Goal: Information Seeking & Learning: Check status

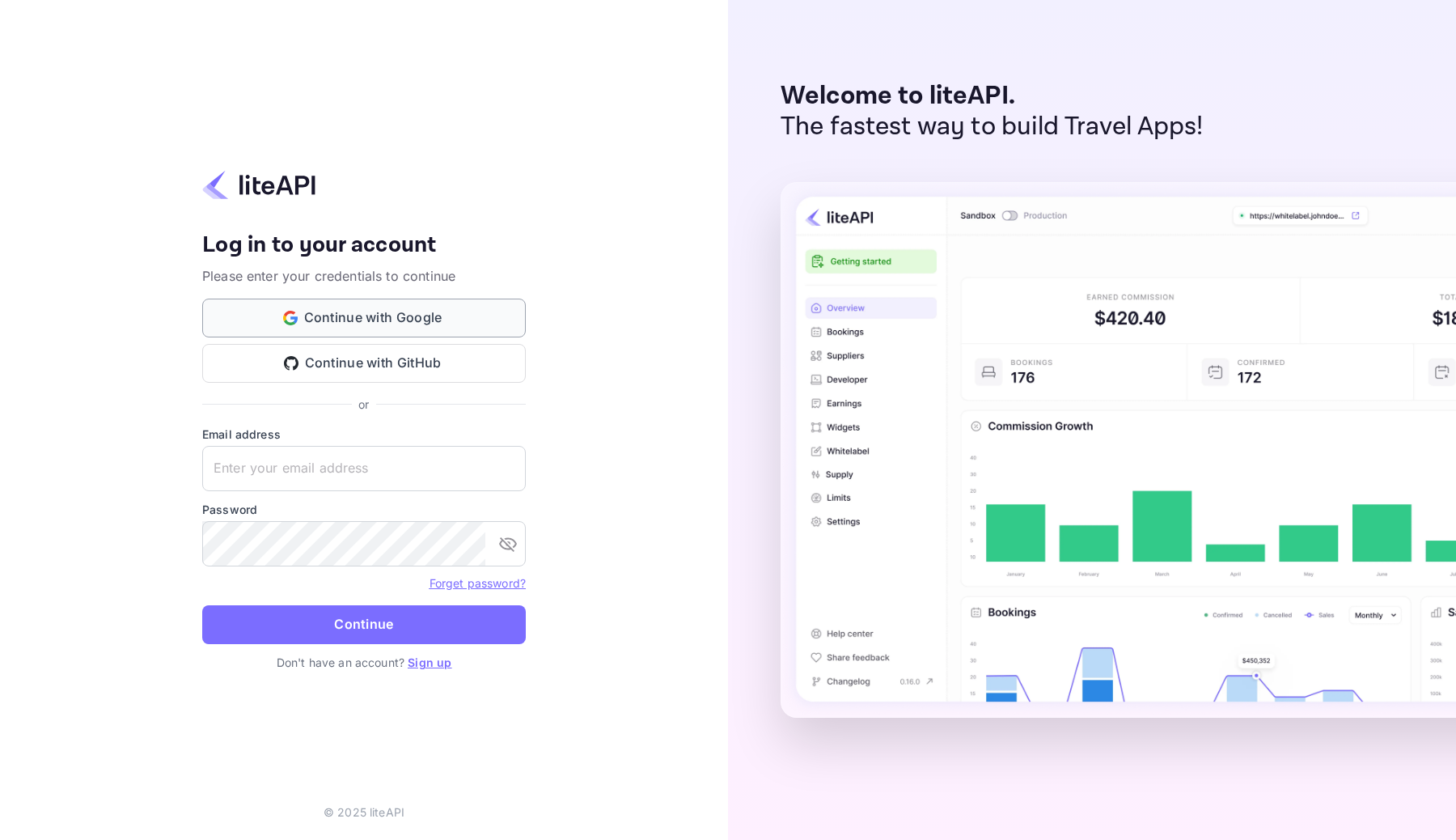
click at [410, 318] on button "Continue with Google" at bounding box center [364, 318] width 323 height 39
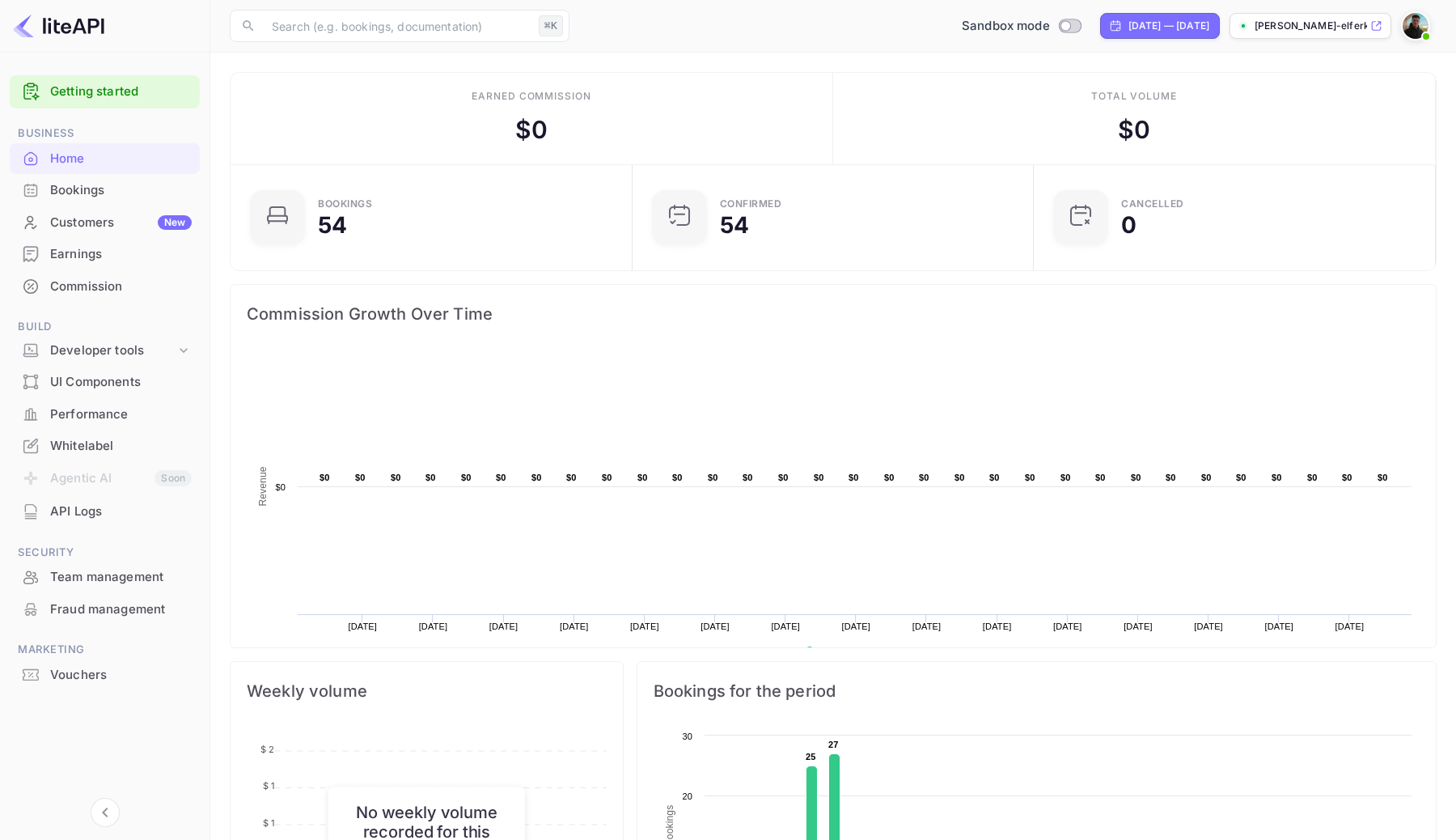
click at [114, 410] on div "Performance" at bounding box center [121, 414] width 142 height 18
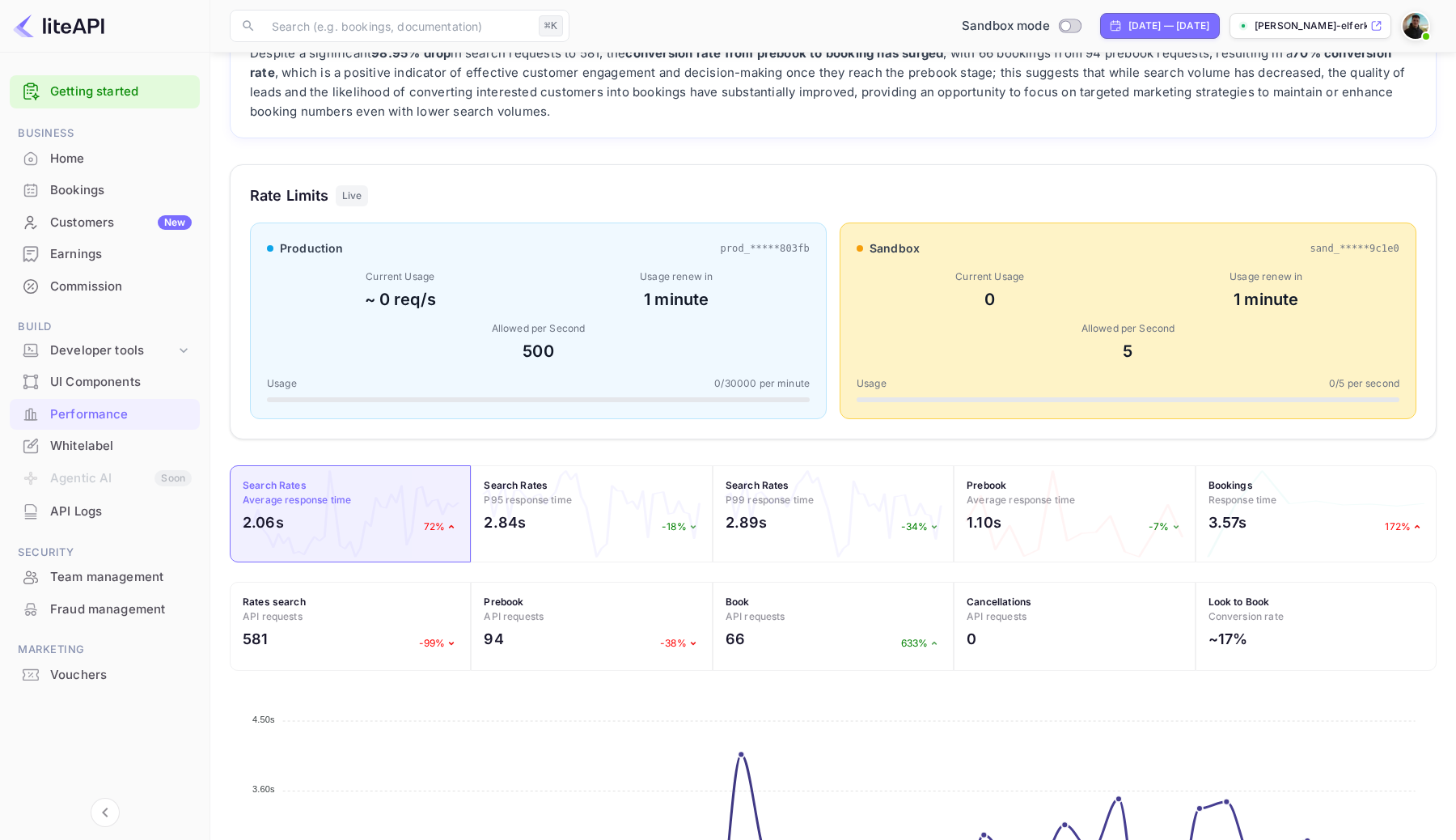
scroll to position [154, 0]
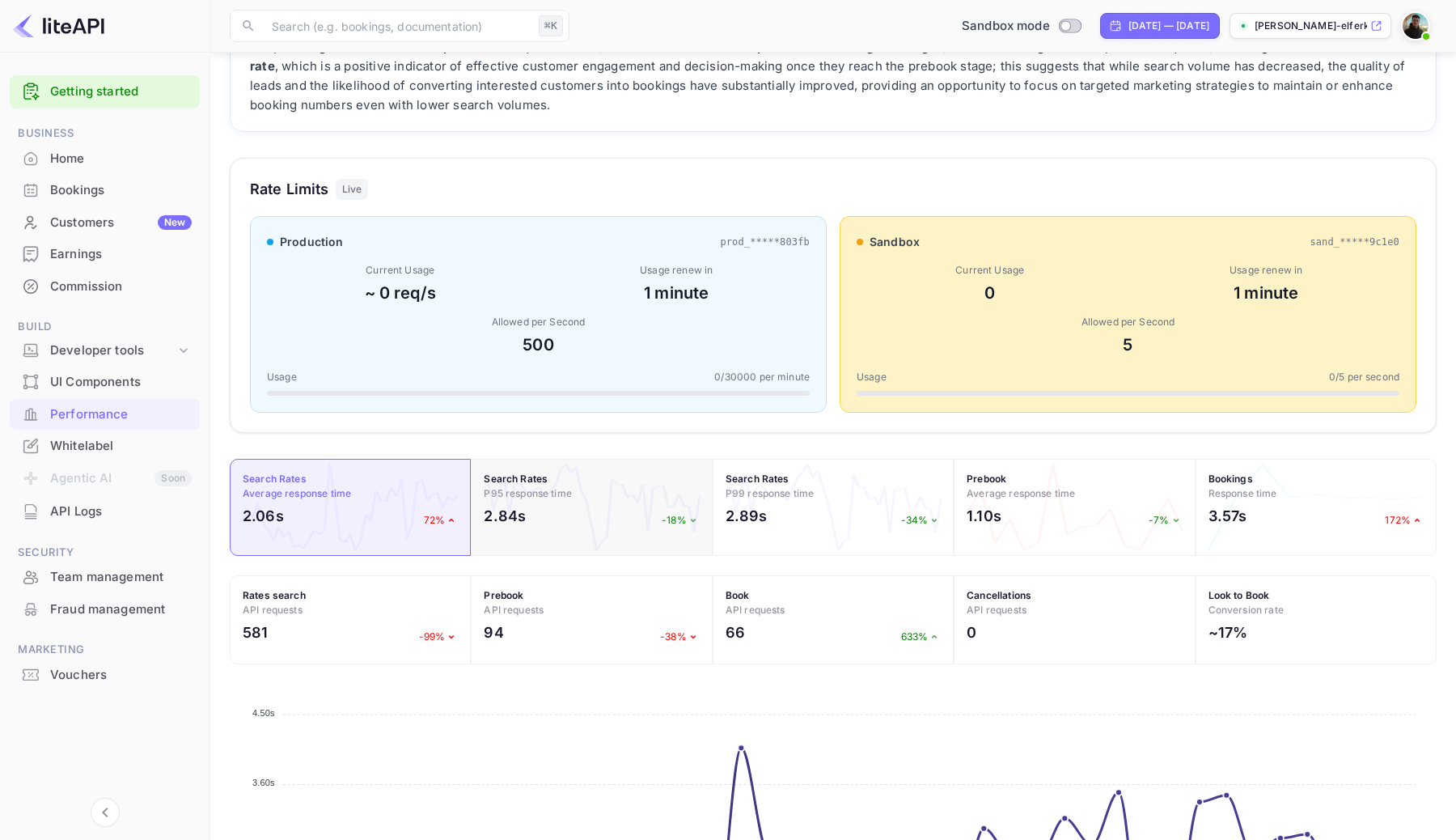
click at [559, 500] on h4 "Search Rates P95 response time" at bounding box center [591, 485] width 216 height 29
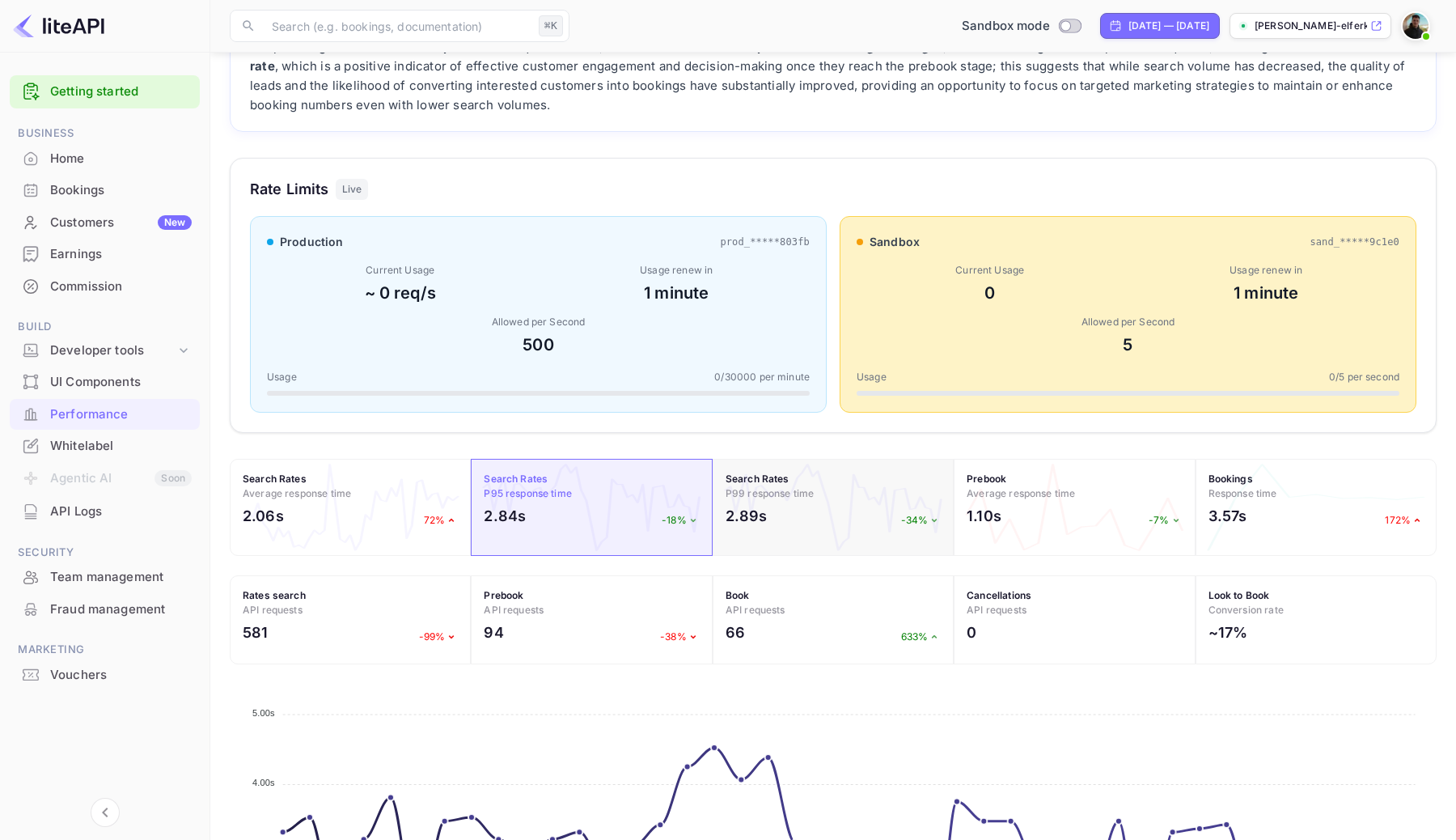
click at [790, 505] on div "2.89s -34%" at bounding box center [833, 519] width 216 height 30
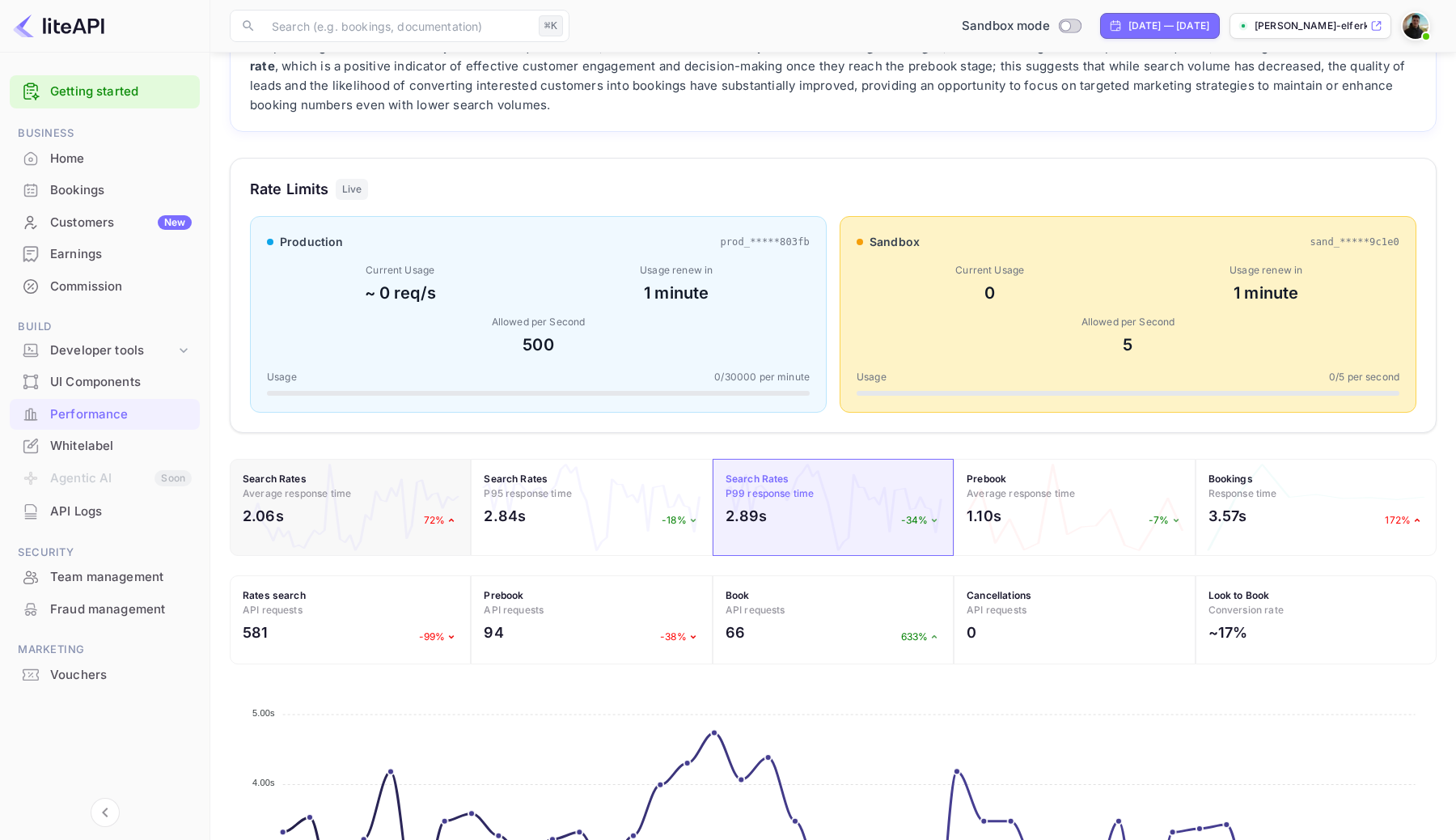
click at [307, 511] on div "2.06s 72%" at bounding box center [350, 519] width 216 height 30
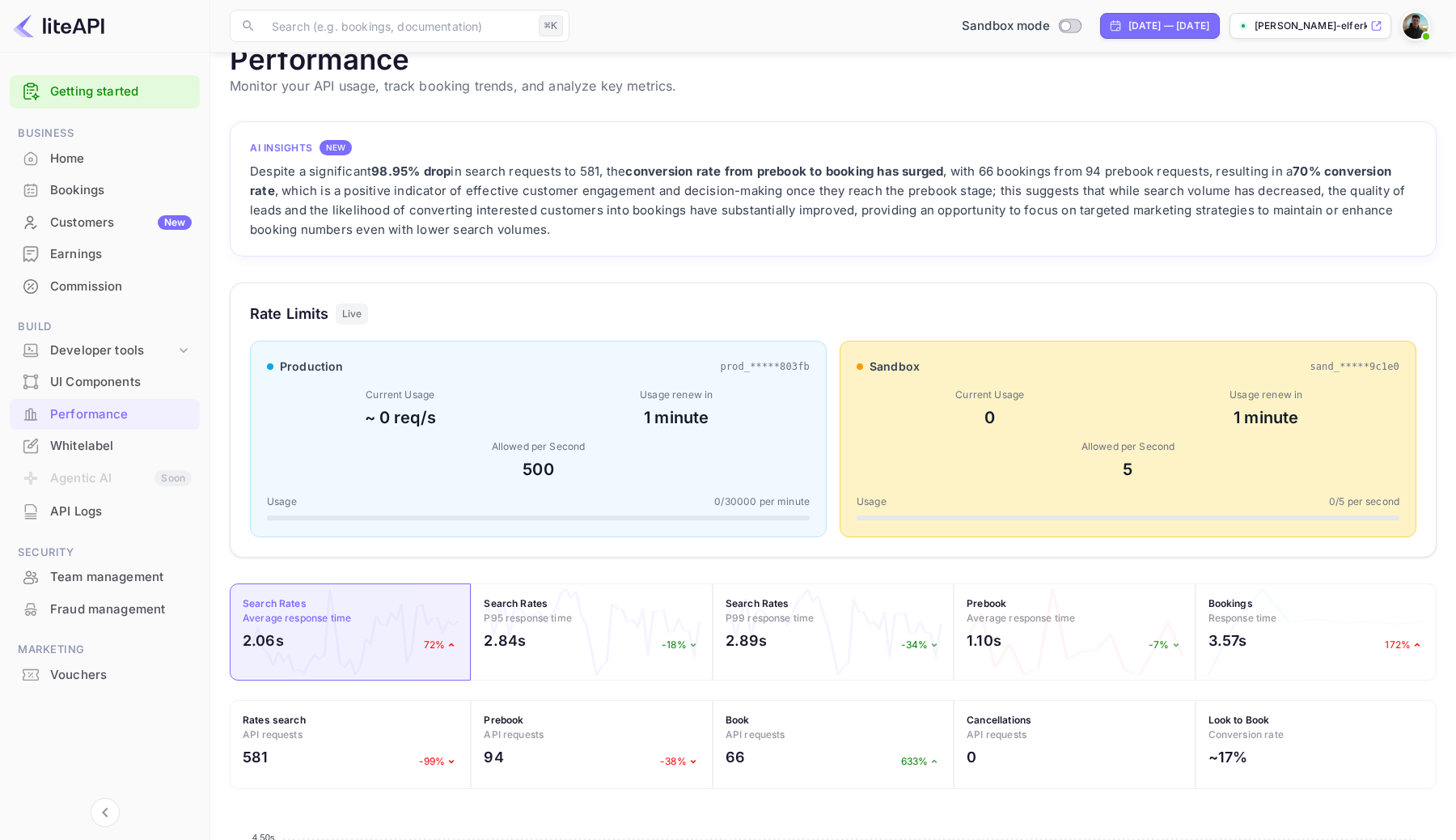
scroll to position [0, 0]
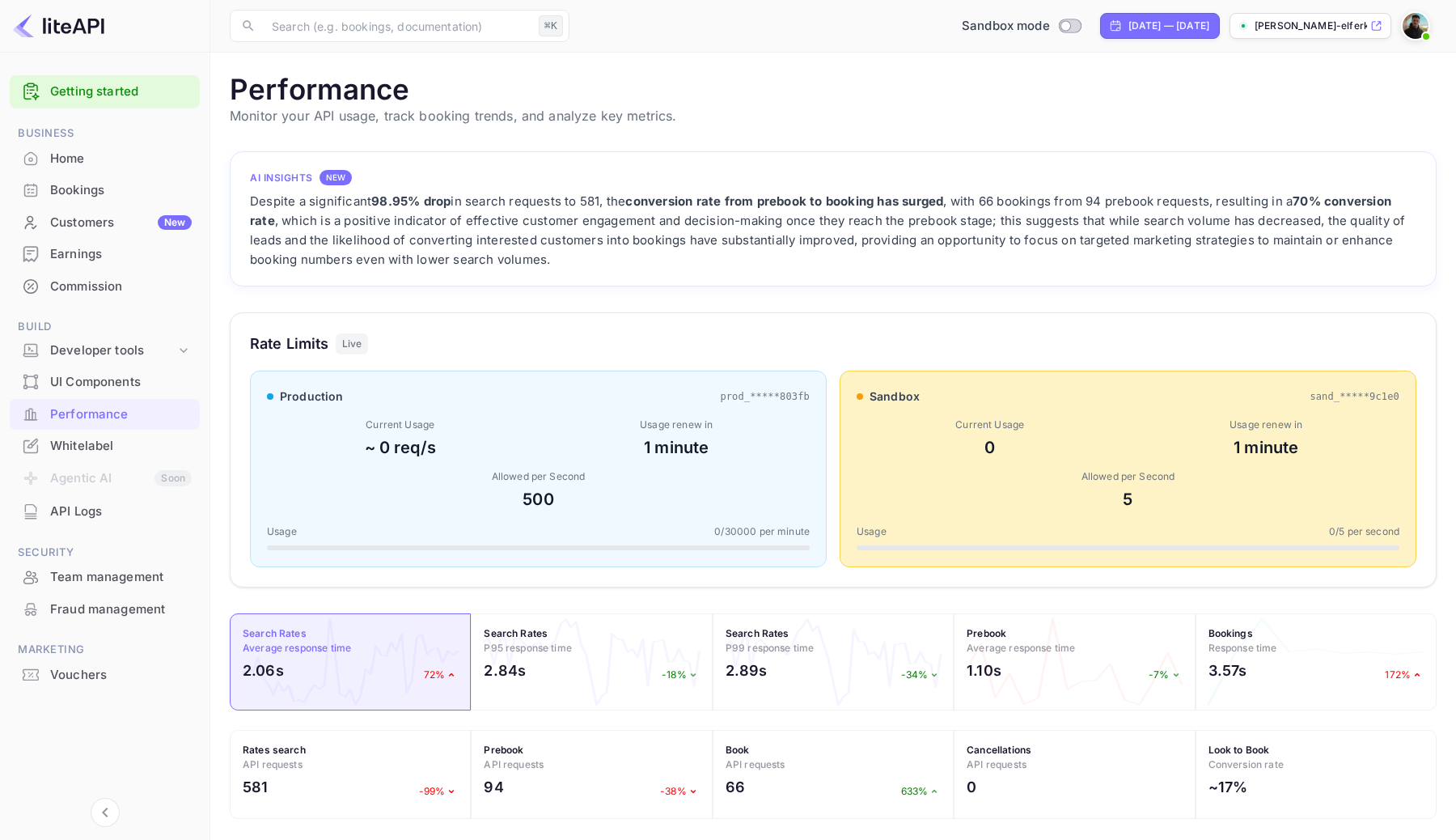
click at [386, 222] on div "Despite a significant 98.95% drop in search requests to 581, the conversion rat…" at bounding box center [833, 230] width 1167 height 78
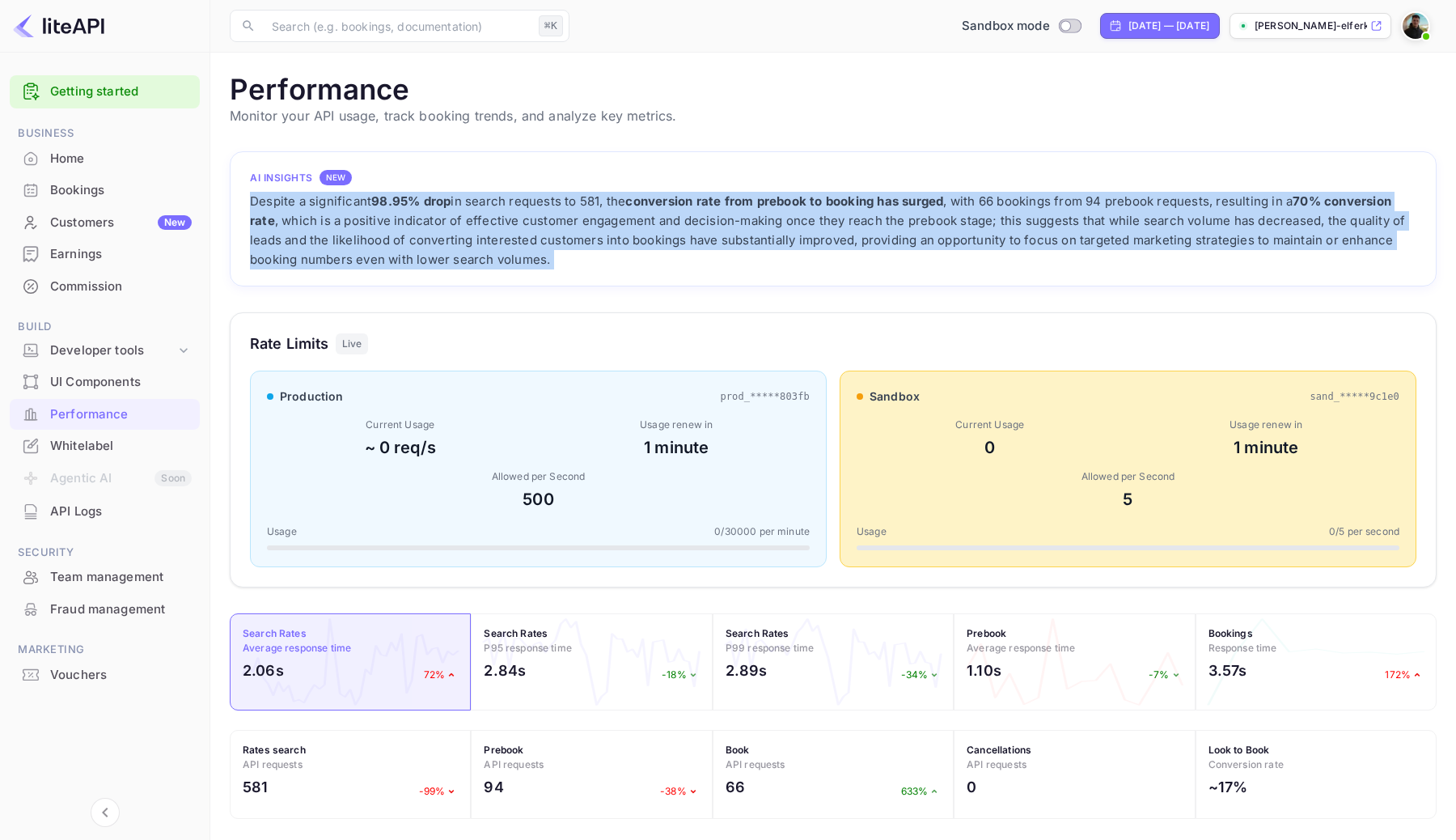
click at [386, 222] on div "Despite a significant 98.95% drop in search requests to 581, the conversion rat…" at bounding box center [833, 230] width 1167 height 78
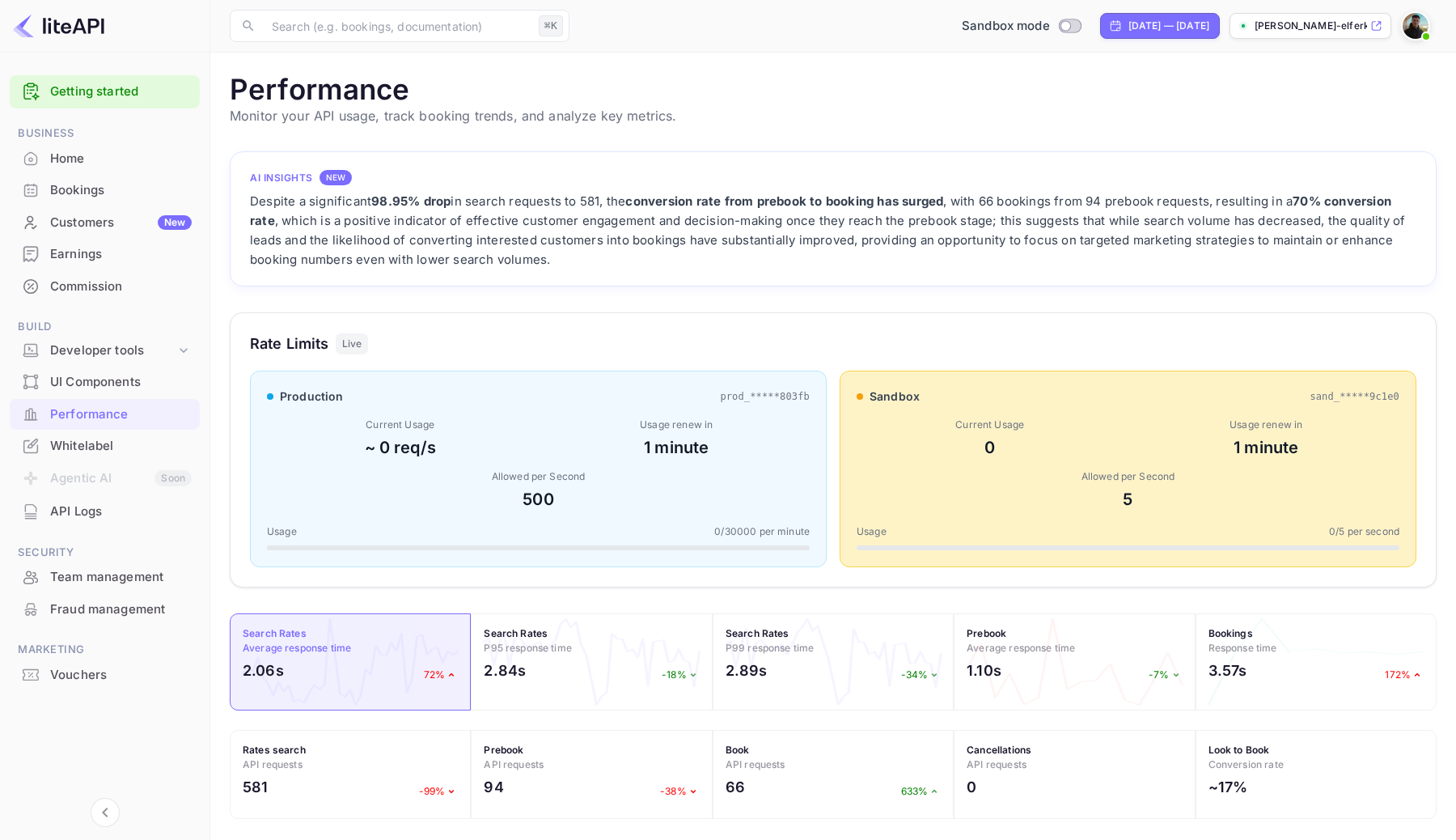
click at [404, 290] on div "AI Insights NEW Despite a significant 98.95% drop in search requests to 581, th…" at bounding box center [833, 706] width 1207 height 1110
click at [1131, 37] on div "[DATE] — [DATE]" at bounding box center [1160, 26] width 120 height 26
select select "6"
select select "2025"
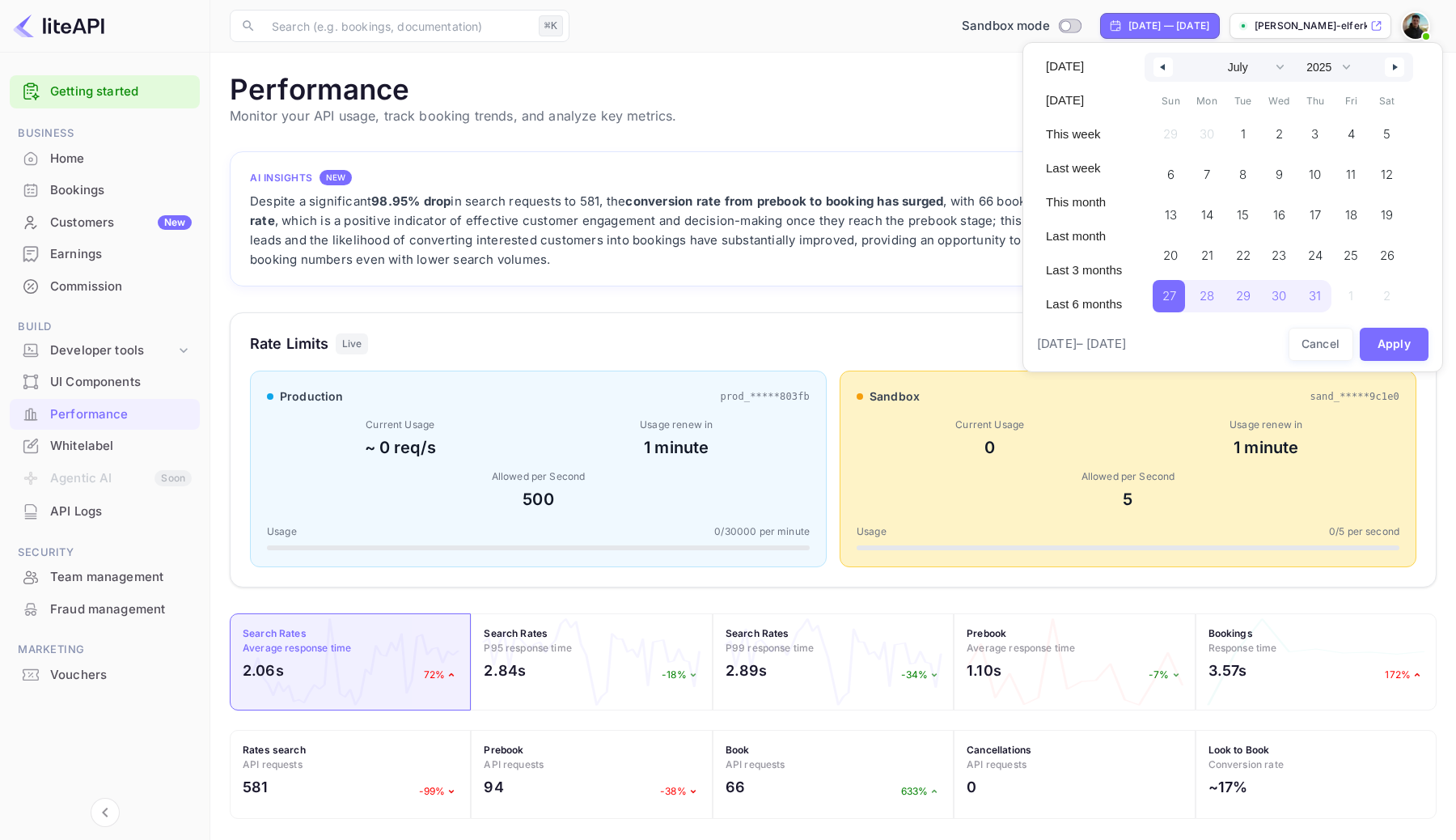
click at [886, 296] on div at bounding box center [728, 420] width 1456 height 840
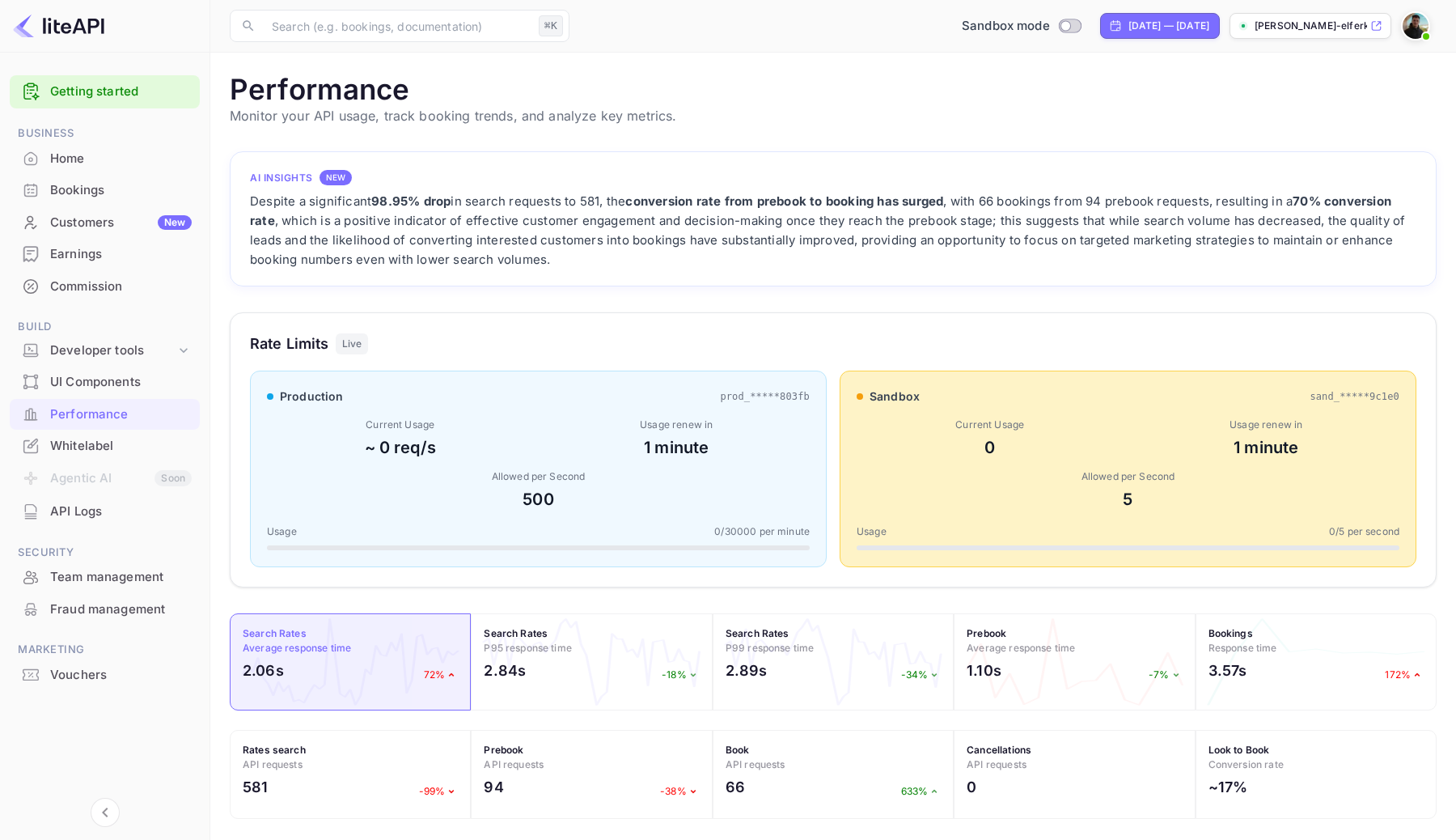
click at [484, 196] on div "Despite a significant 98.95% drop in search requests to 581, the conversion rat…" at bounding box center [833, 230] width 1167 height 78
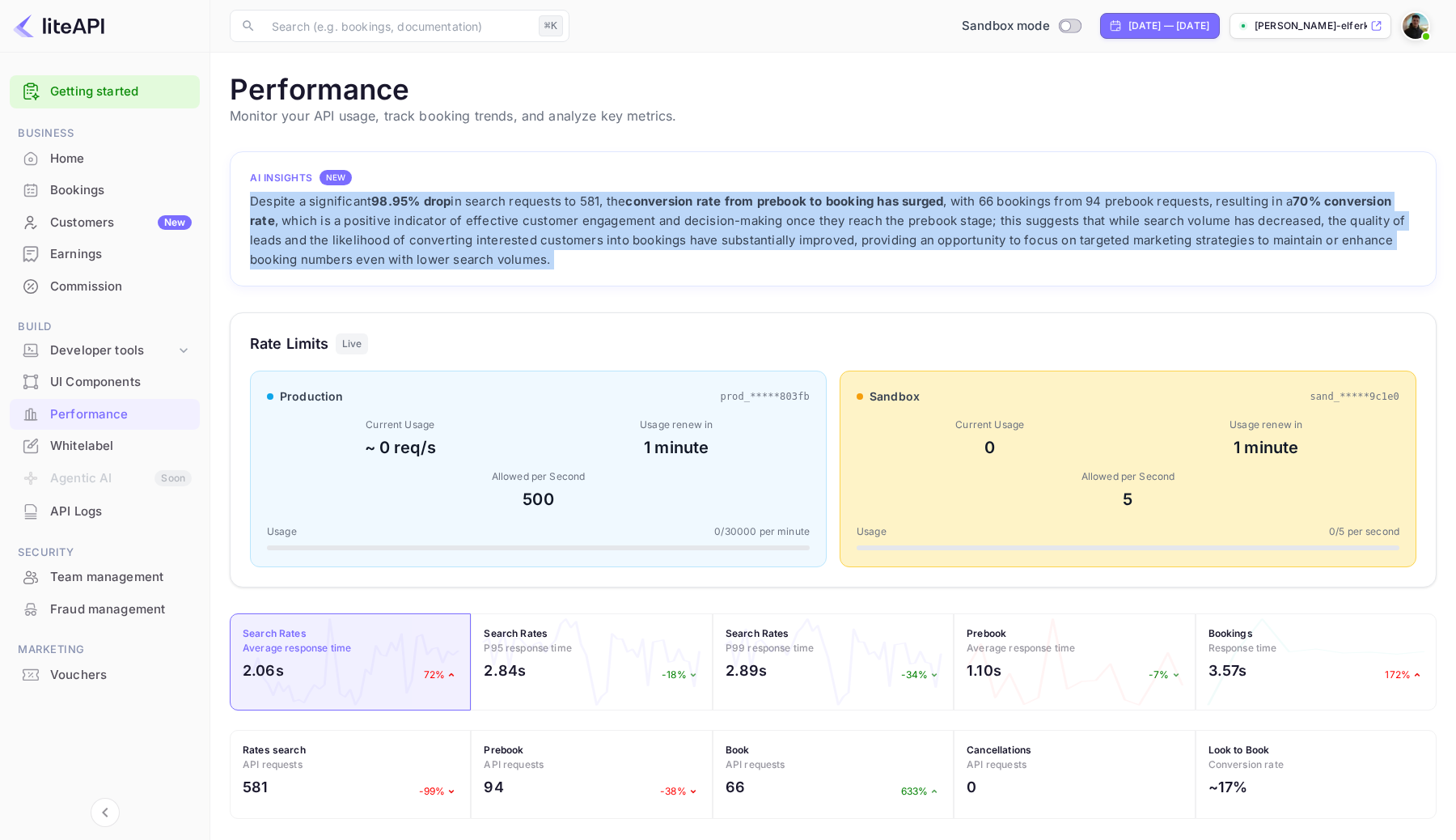
click at [484, 196] on div "Despite a significant 98.95% drop in search requests to 581, the conversion rat…" at bounding box center [833, 230] width 1167 height 78
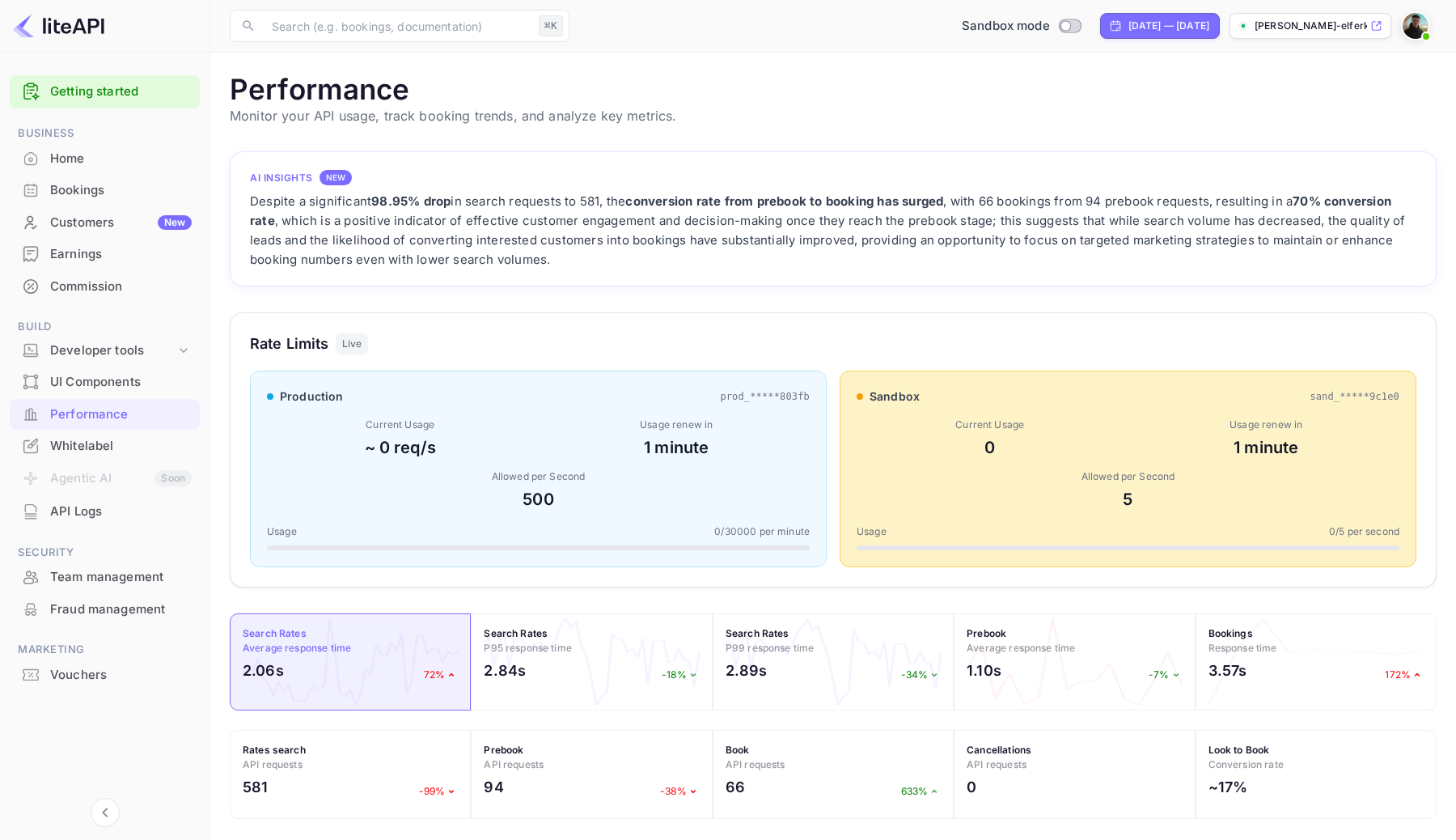
click at [365, 95] on h1 "Performance" at bounding box center [833, 88] width 1207 height 34
click at [418, 126] on main "Performance Monitor your API usage, track booking trends, and analyze key metri…" at bounding box center [833, 667] width 1246 height 1228
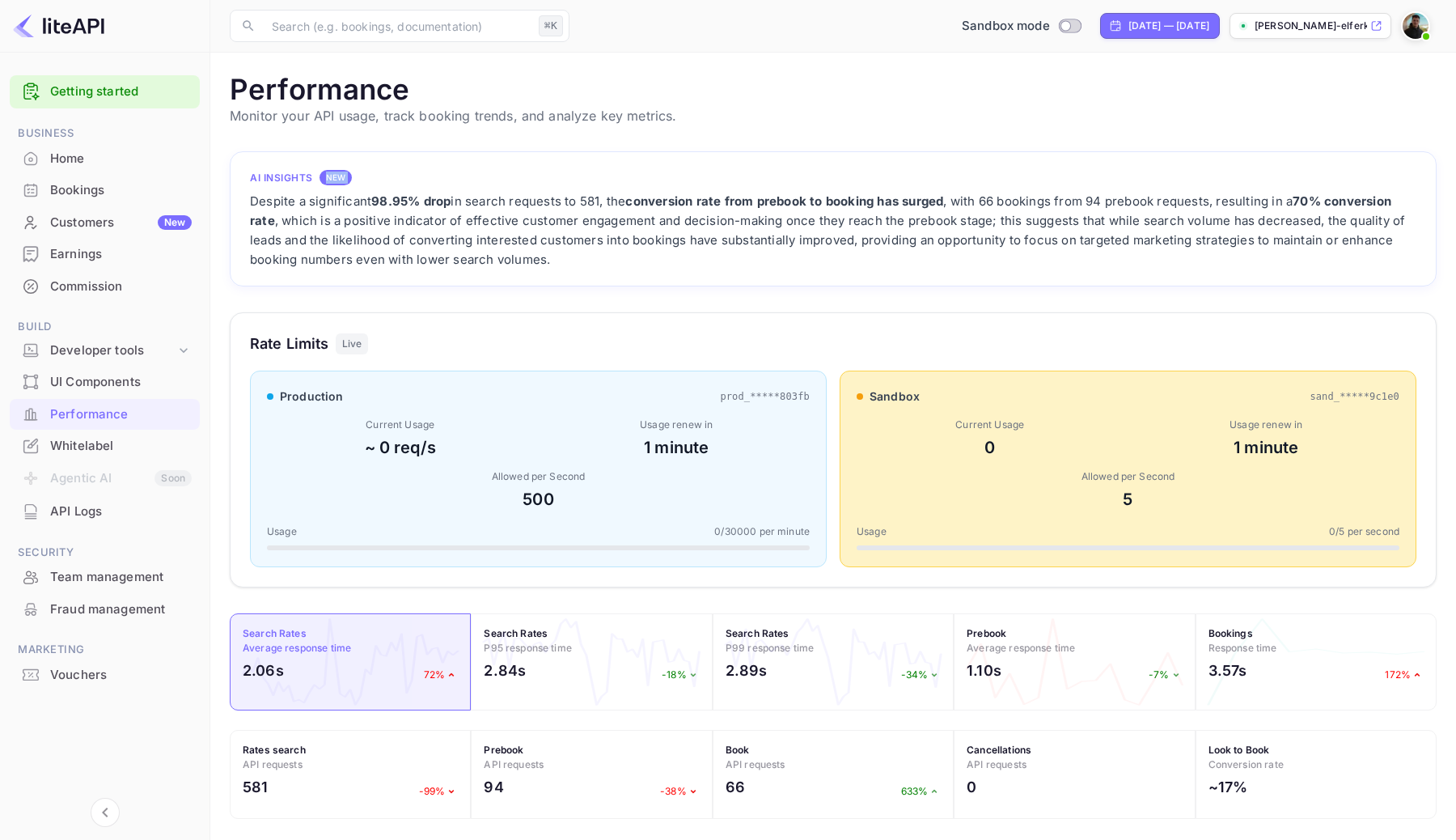
click at [428, 122] on p "Monitor your API usage, track booking trends, and analyze key metrics." at bounding box center [833, 116] width 1207 height 19
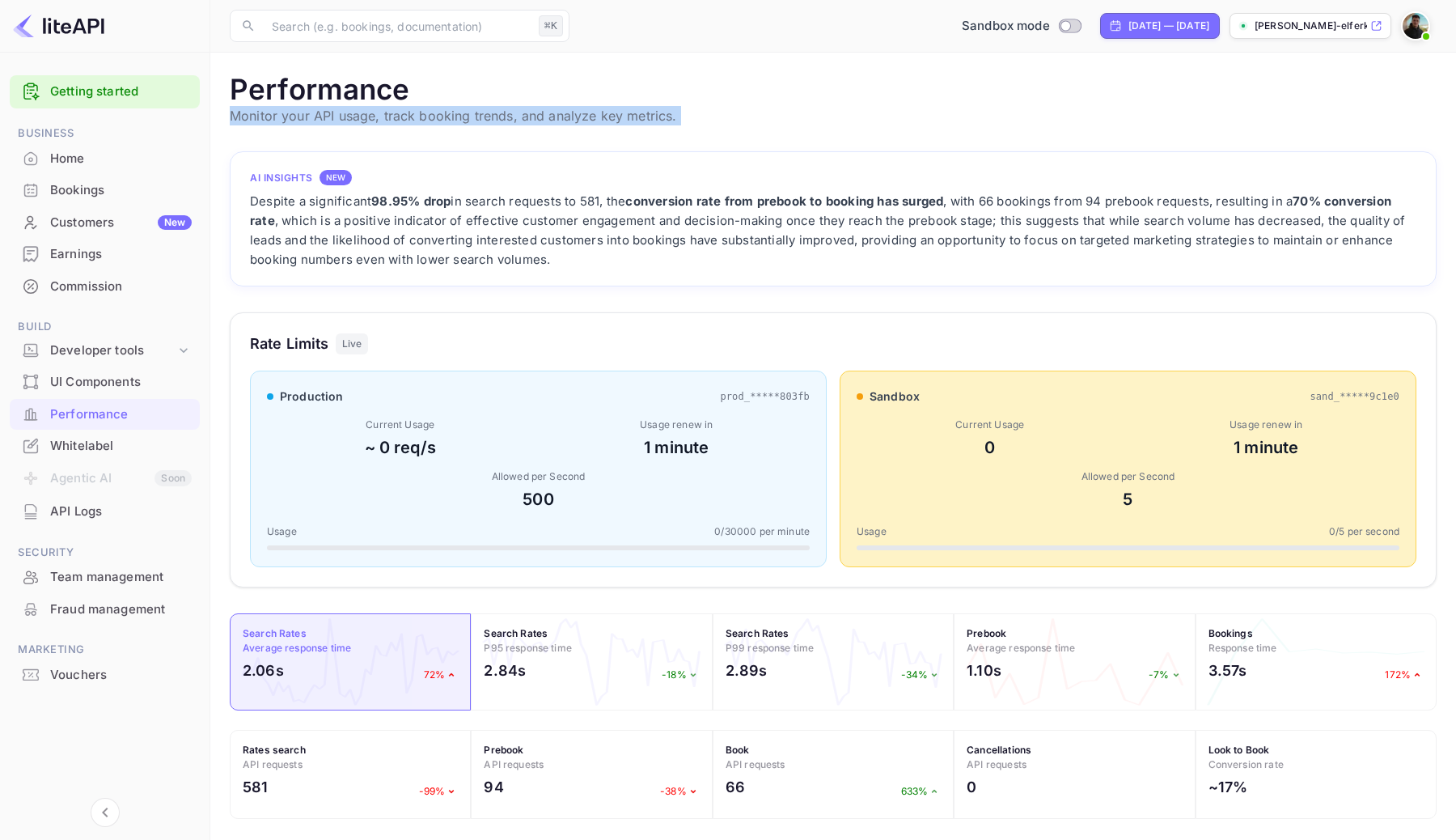
click at [463, 131] on main "Performance Monitor your API usage, track booking trends, and analyze key metri…" at bounding box center [833, 667] width 1246 height 1228
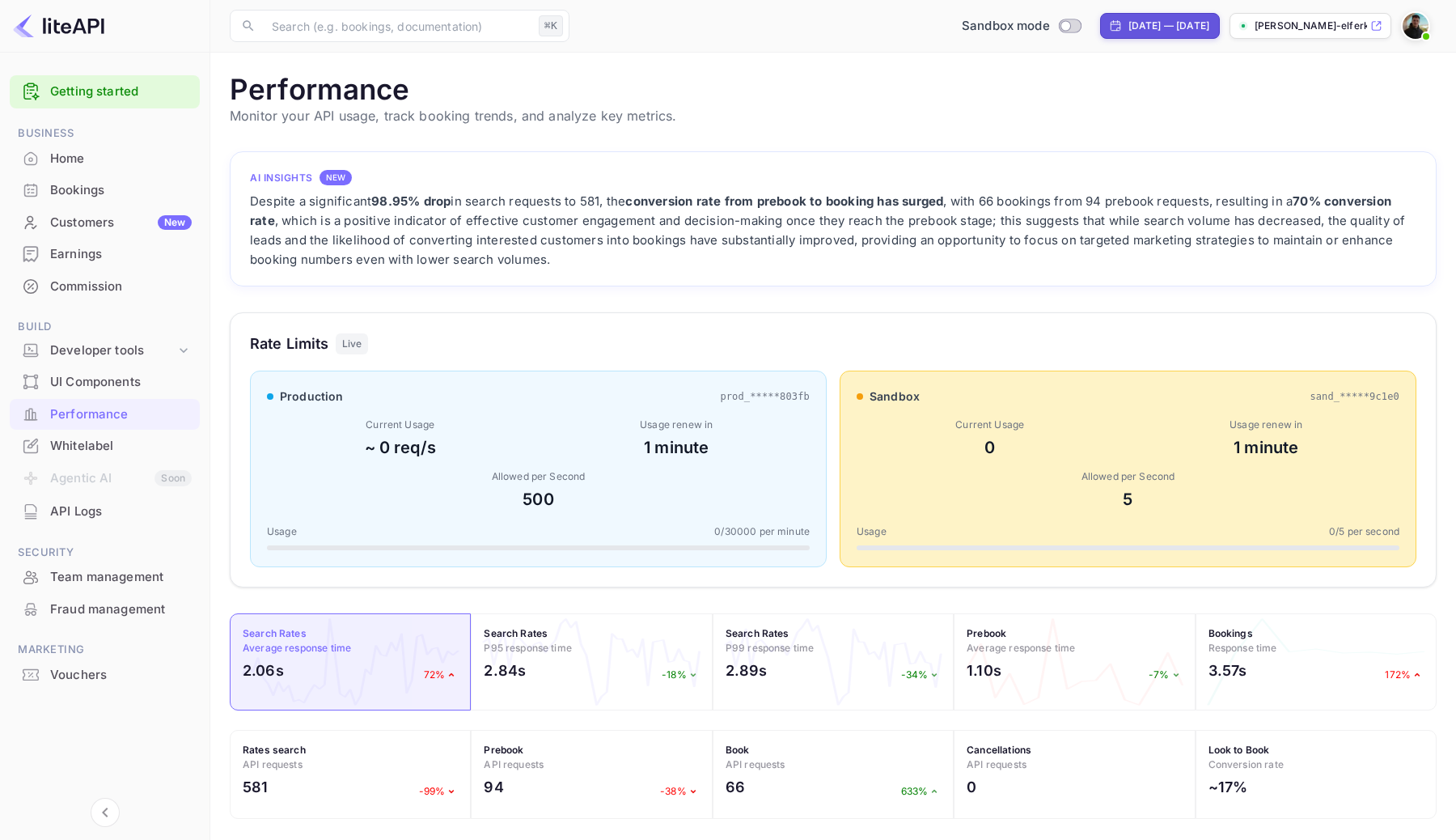
click at [1100, 36] on div "[DATE] — [DATE]" at bounding box center [1160, 26] width 120 height 26
select select "6"
select select "2025"
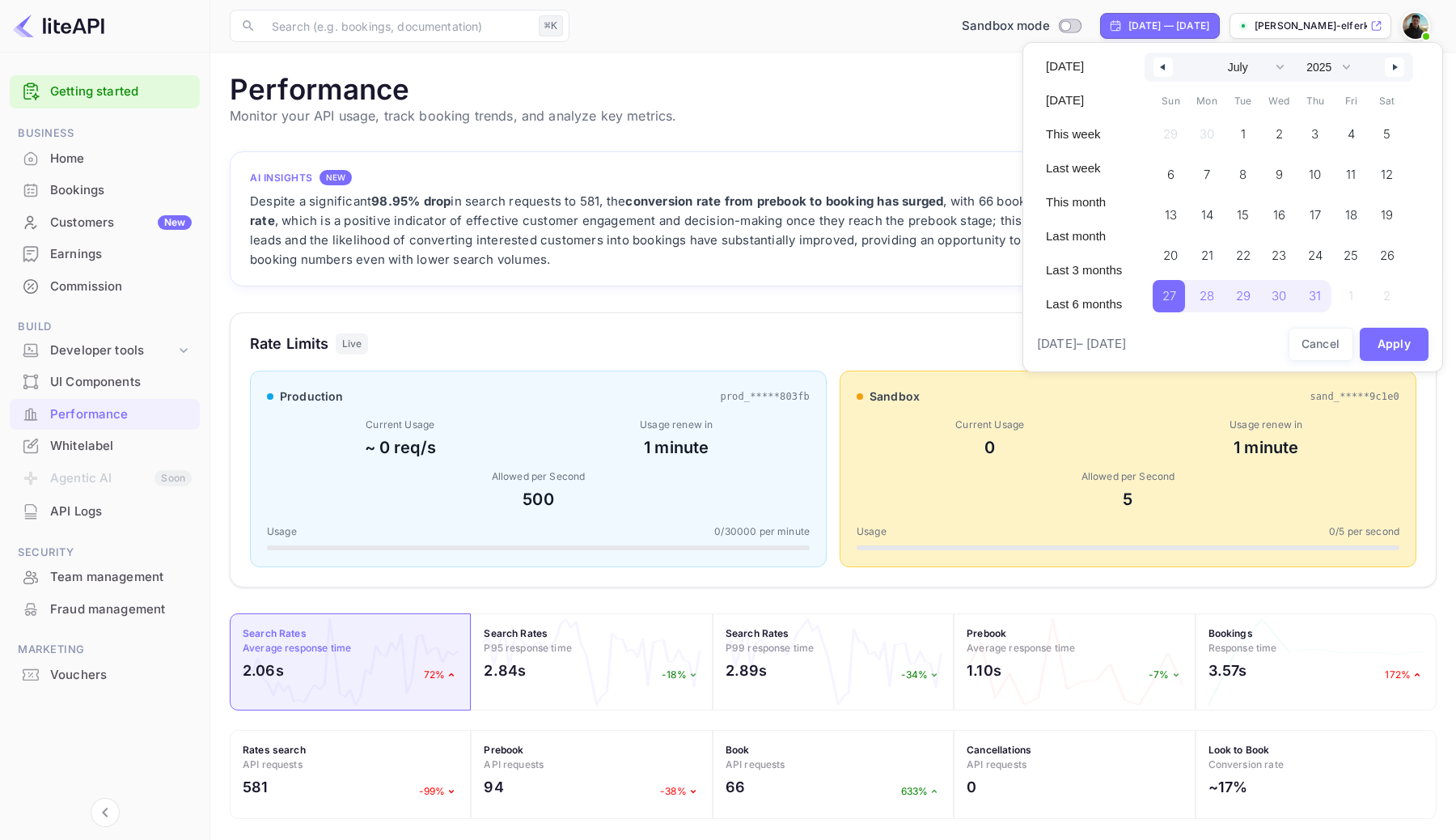
click at [870, 74] on div at bounding box center [728, 420] width 1456 height 840
